Goal: Use online tool/utility: Utilize a website feature to perform a specific function

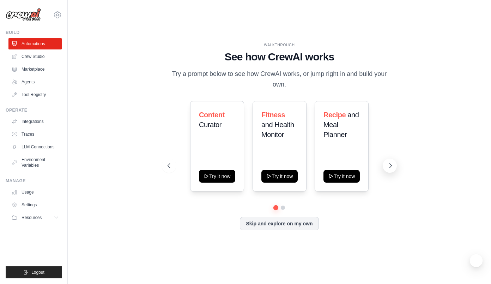
click at [393, 162] on icon at bounding box center [390, 165] width 7 height 7
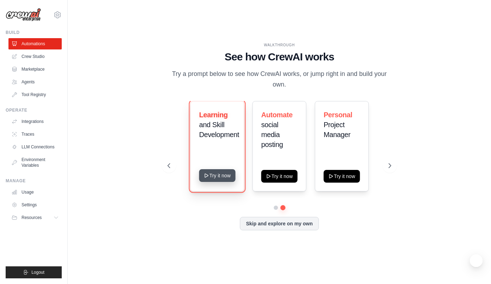
click at [216, 176] on button "Try it now" at bounding box center [217, 175] width 36 height 13
